Goal: Information Seeking & Learning: Learn about a topic

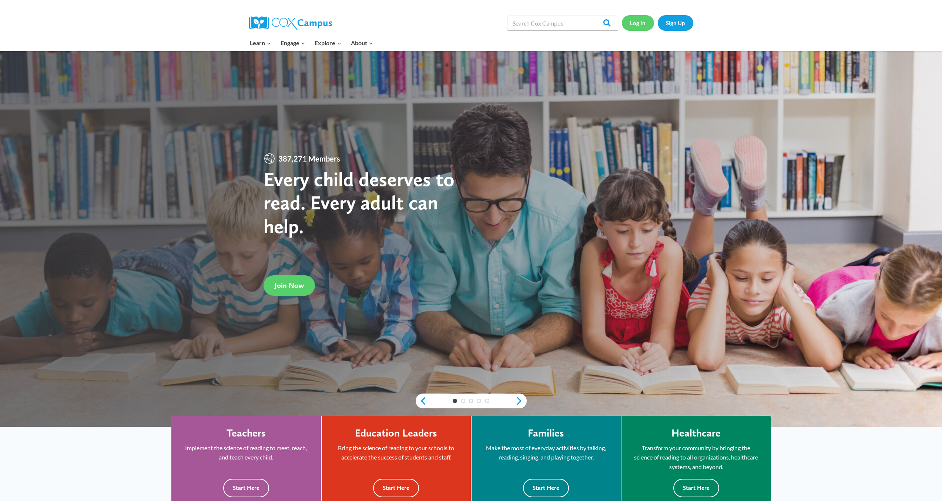
click at [641, 19] on link "Log In" at bounding box center [638, 22] width 32 height 15
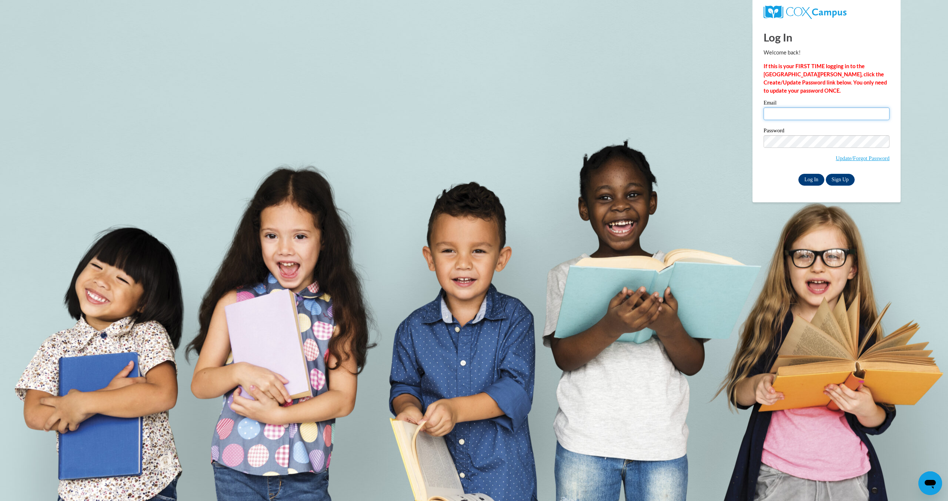
type input "[PERSON_NAME][EMAIL_ADDRESS][PERSON_NAME][DOMAIN_NAME]"
click at [810, 177] on input "Log In" at bounding box center [811, 180] width 26 height 12
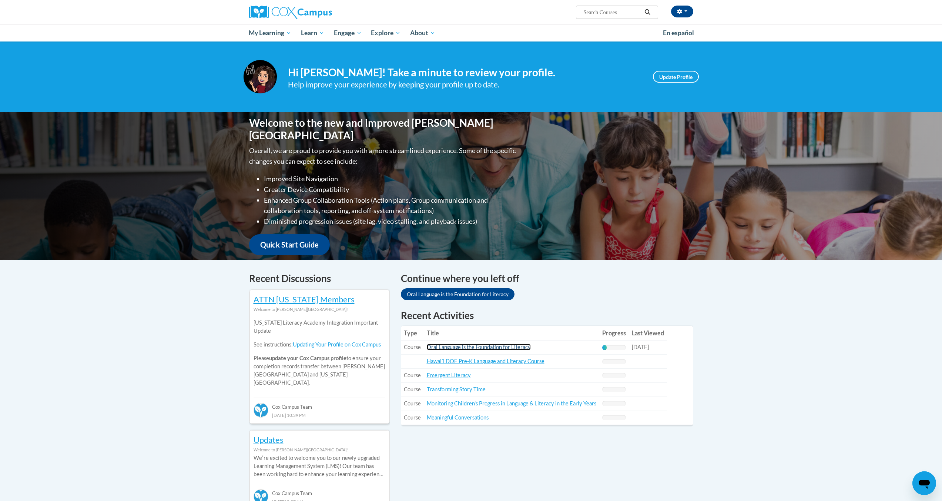
click at [465, 347] on link "Oral Language is the Foundation for Literacy" at bounding box center [479, 347] width 104 height 6
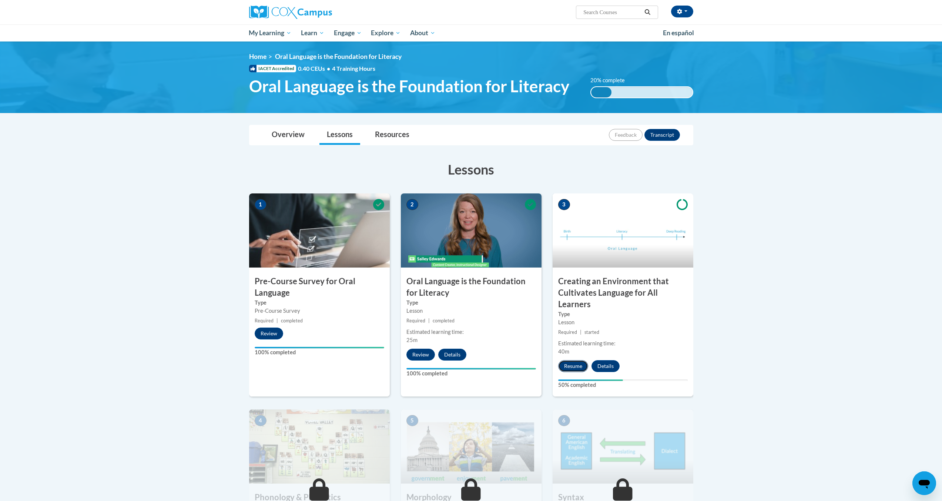
click at [570, 364] on button "Resume" at bounding box center [573, 366] width 30 height 12
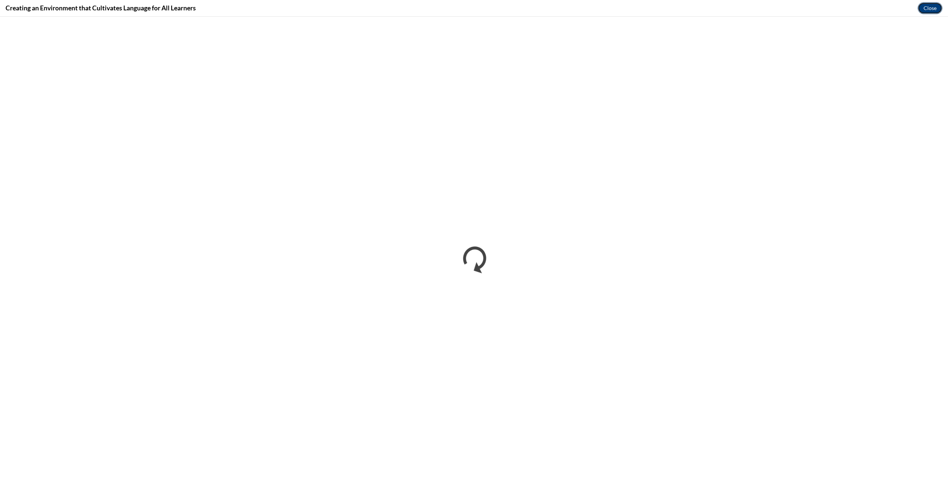
click at [940, 8] on button "Close" at bounding box center [929, 8] width 25 height 12
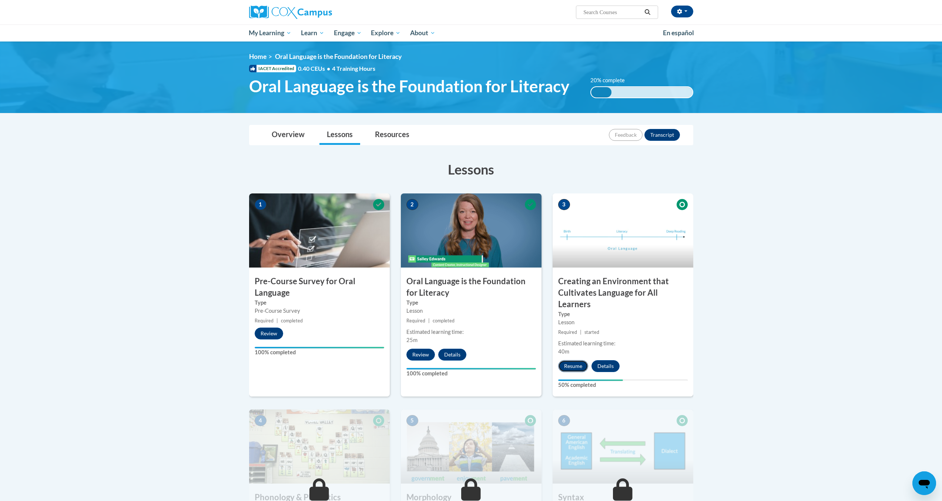
click at [578, 368] on button "Resume" at bounding box center [573, 366] width 30 height 12
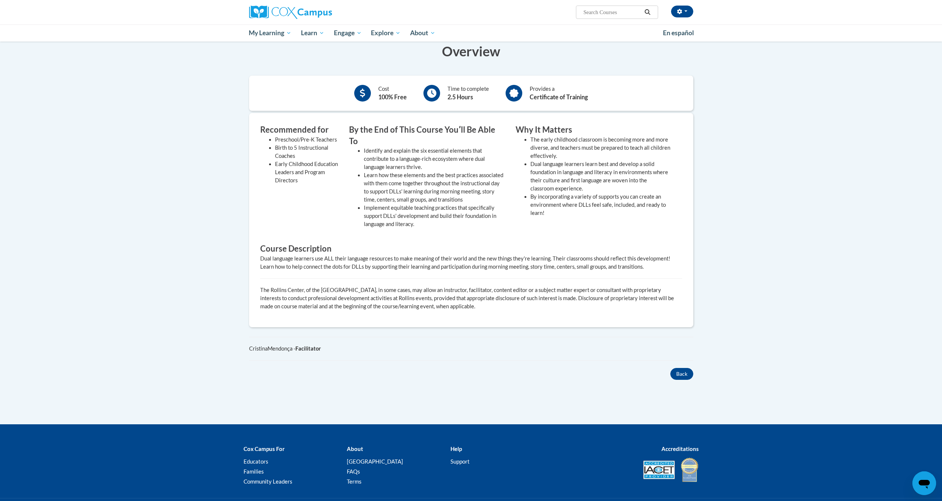
scroll to position [209, 0]
